Goal: Check status: Check status

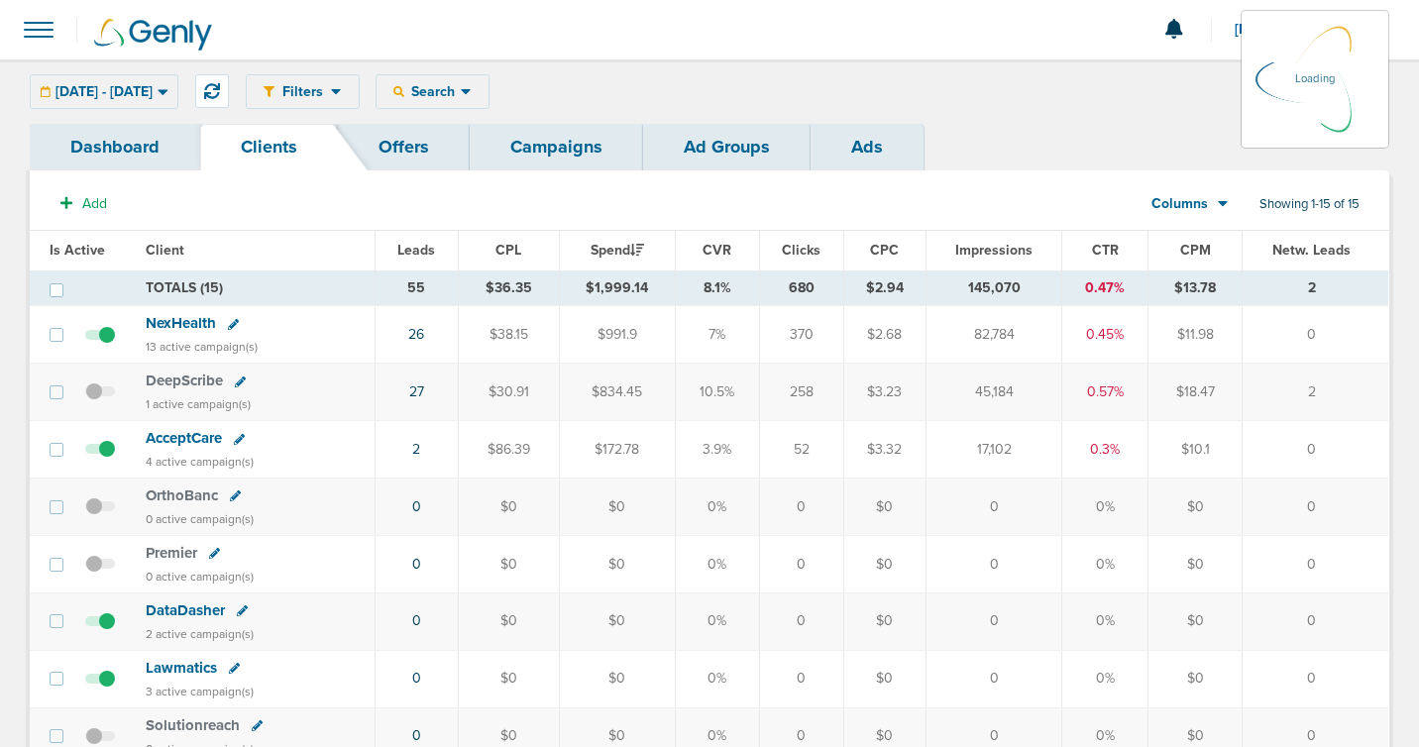
click at [178, 89] on div "[DATE] - [DATE] [DATE] [DATE] Last 7 Days Last 14 Days This Month Last Month Th…" at bounding box center [104, 91] width 149 height 35
click at [168, 86] on icon at bounding box center [163, 91] width 11 height 17
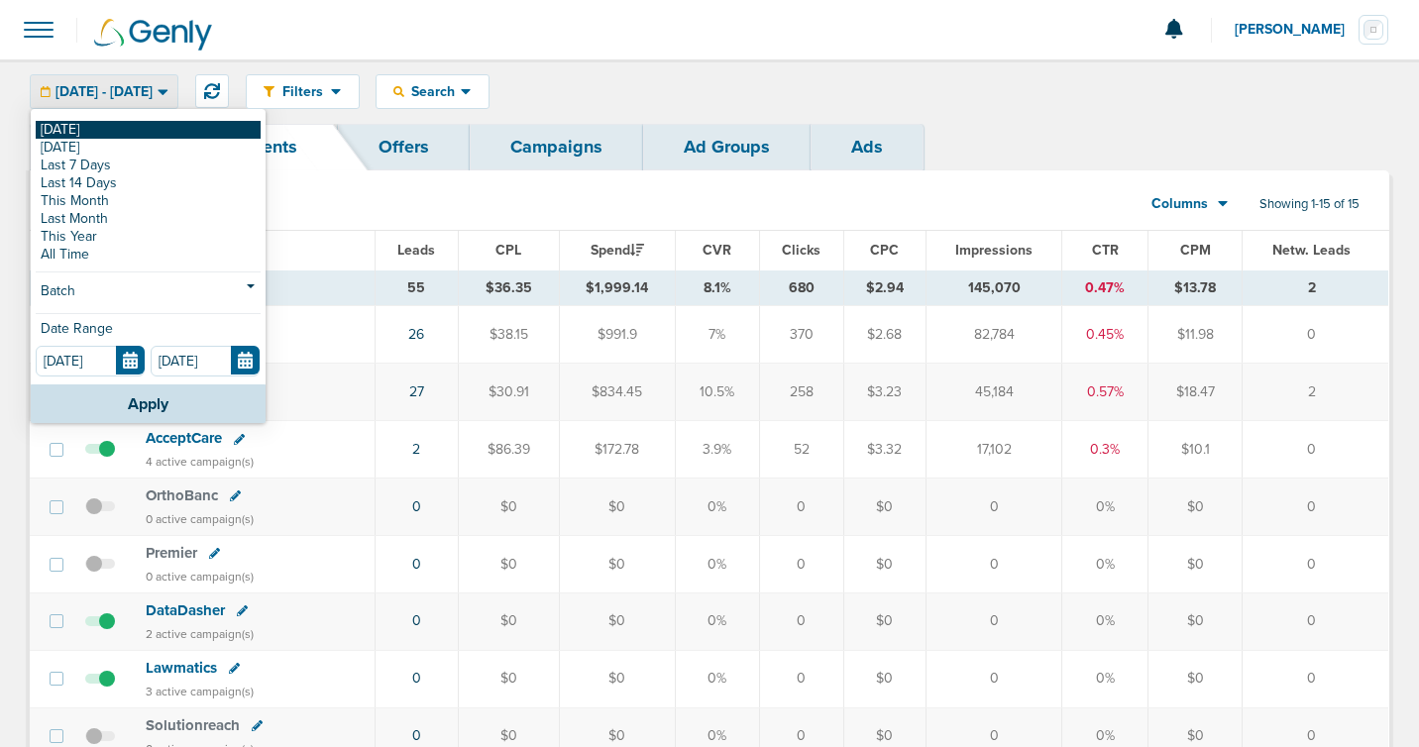
click at [177, 126] on link "[DATE]" at bounding box center [148, 130] width 225 height 18
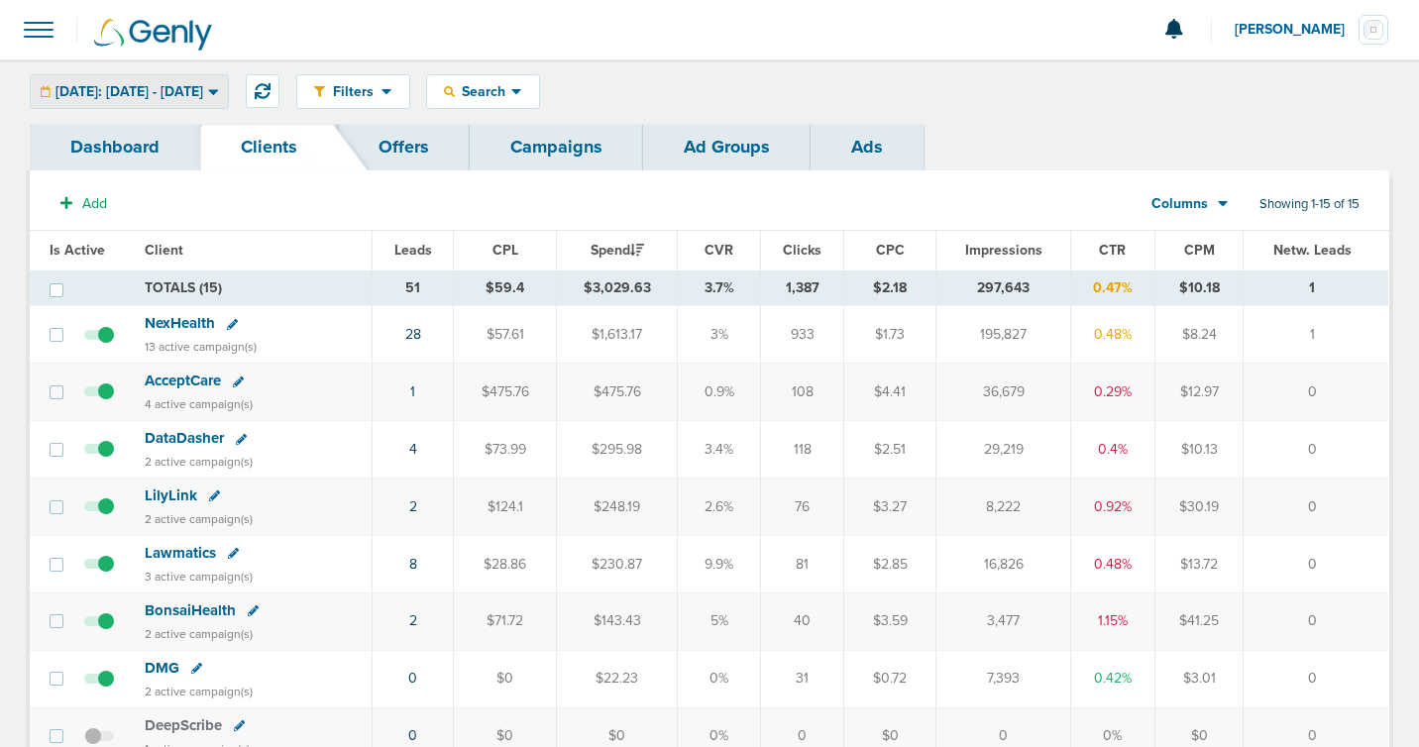
click at [177, 101] on div "[DATE]: [DATE] - [DATE]" at bounding box center [129, 91] width 197 height 33
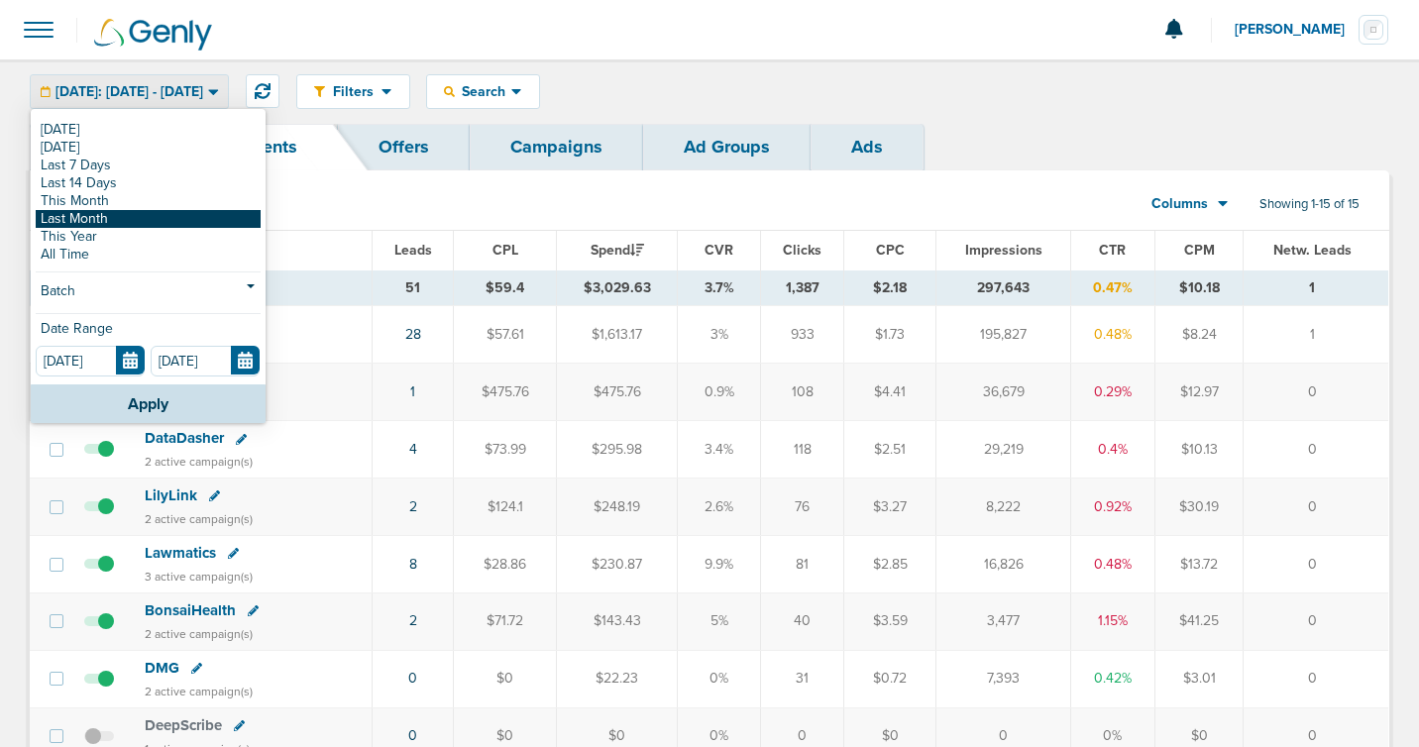
click at [94, 221] on link "Last Month" at bounding box center [148, 219] width 225 height 18
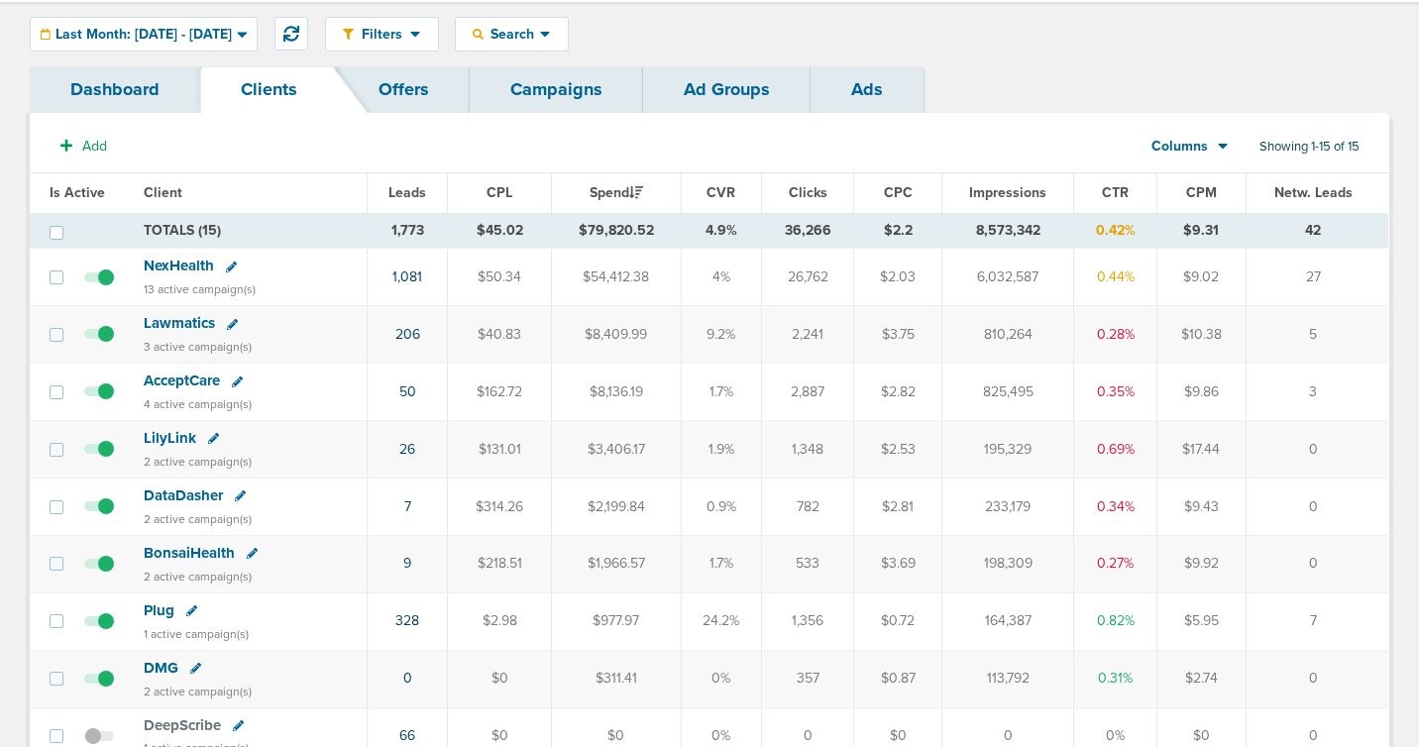
scroll to position [50, 0]
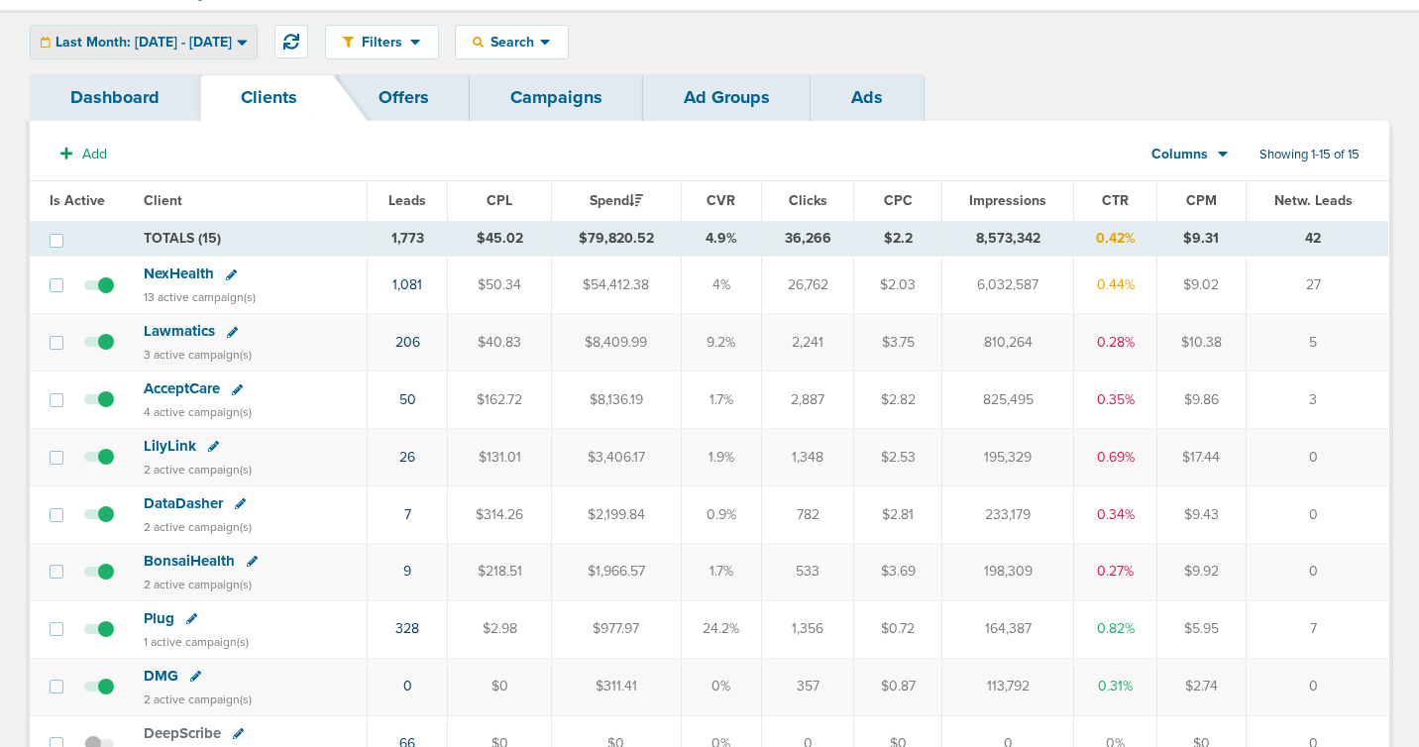
click at [232, 41] on span "Last Month: [DATE] - [DATE]" at bounding box center [143, 43] width 176 height 14
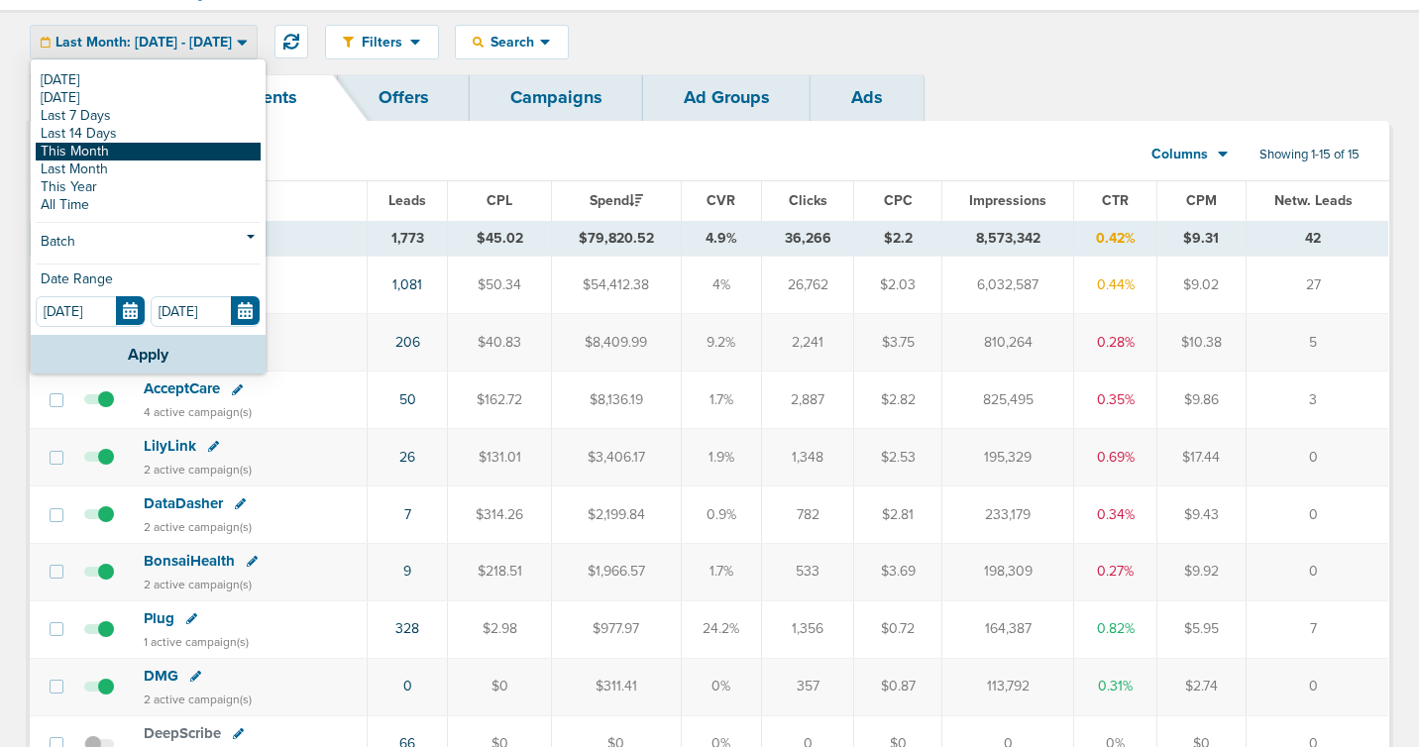
click at [137, 153] on link "This Month" at bounding box center [148, 152] width 225 height 18
